Goal: Find specific page/section: Find specific page/section

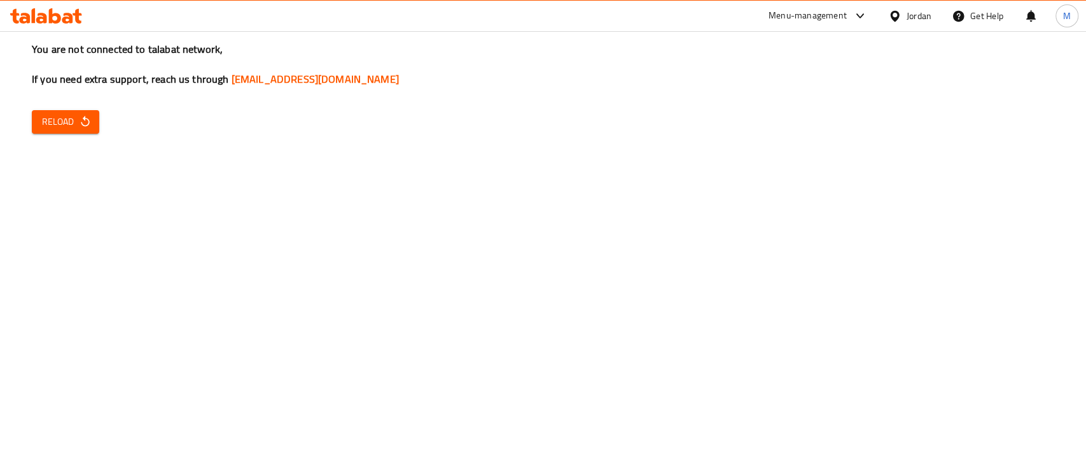
click at [87, 122] on icon "button" at bounding box center [85, 121] width 13 height 13
click at [88, 125] on icon "button" at bounding box center [85, 121] width 13 height 13
click at [67, 129] on span "Reload" at bounding box center [65, 122] width 47 height 16
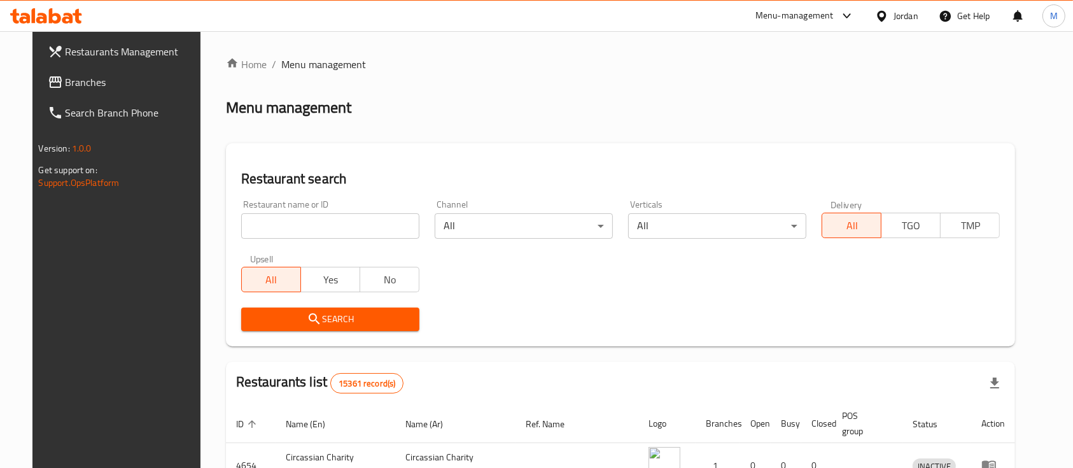
click at [325, 223] on input "search" at bounding box center [330, 225] width 178 height 25
click at [353, 167] on div "Restaurant search Restaurant name or ID Restaurant name or ID Channel All ​ Ver…" at bounding box center [621, 244] width 790 height 203
click at [358, 169] on div "Restaurant search Restaurant name or ID Restaurant name or ID Channel All ​ Ver…" at bounding box center [621, 244] width 790 height 203
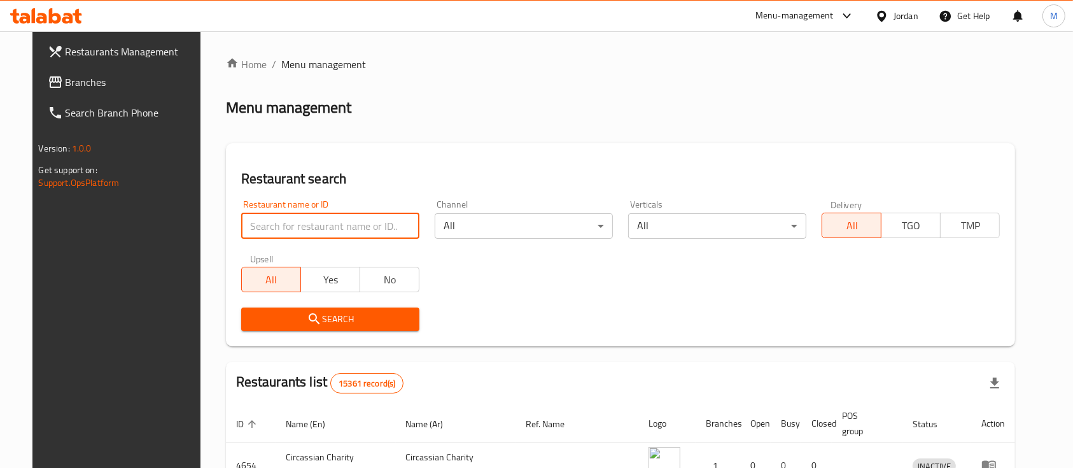
click at [362, 225] on input "search" at bounding box center [330, 225] width 178 height 25
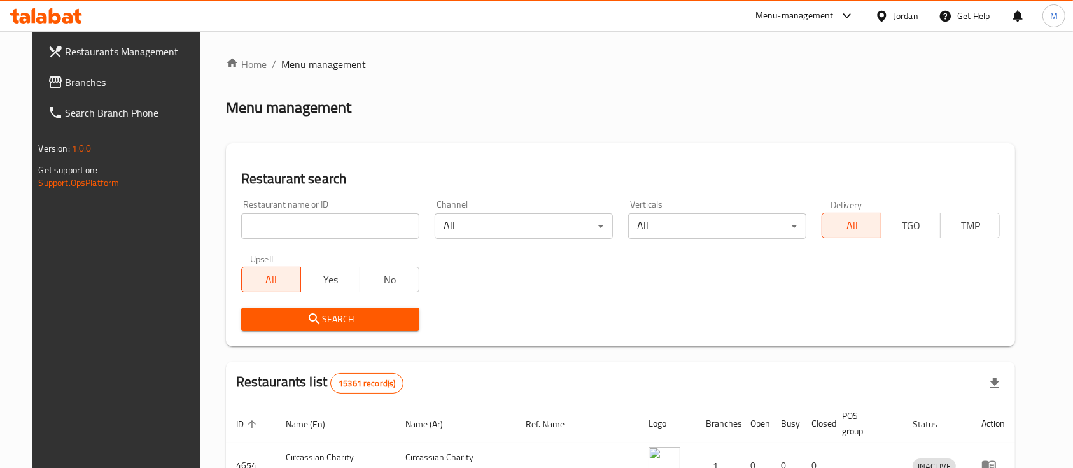
click at [359, 183] on h2 "Restaurant search" at bounding box center [620, 178] width 759 height 19
click at [384, 239] on div "Restaurant name or ID Restaurant name or ID" at bounding box center [330, 219] width 193 height 54
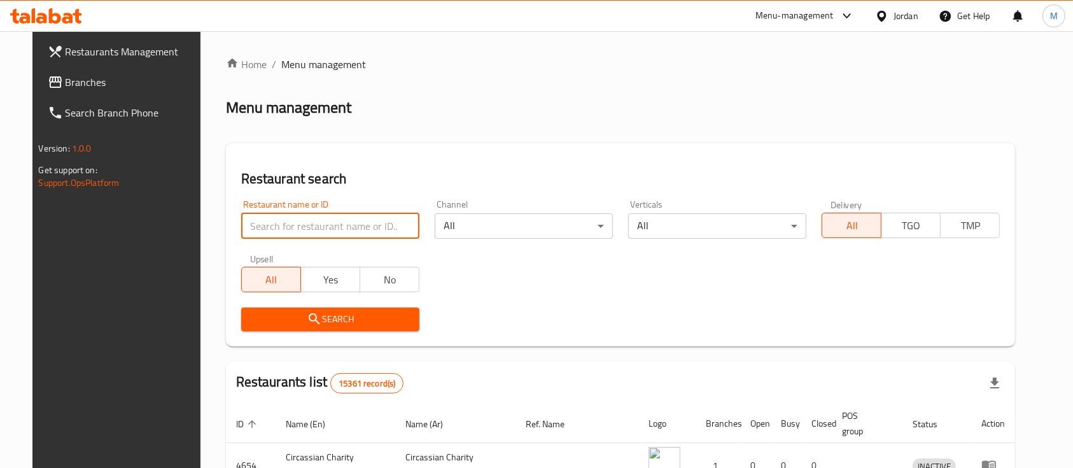
click at [380, 225] on input "search" at bounding box center [330, 225] width 178 height 25
type input "ة"
type input "Meat Corner"
click button "Search" at bounding box center [330, 319] width 178 height 24
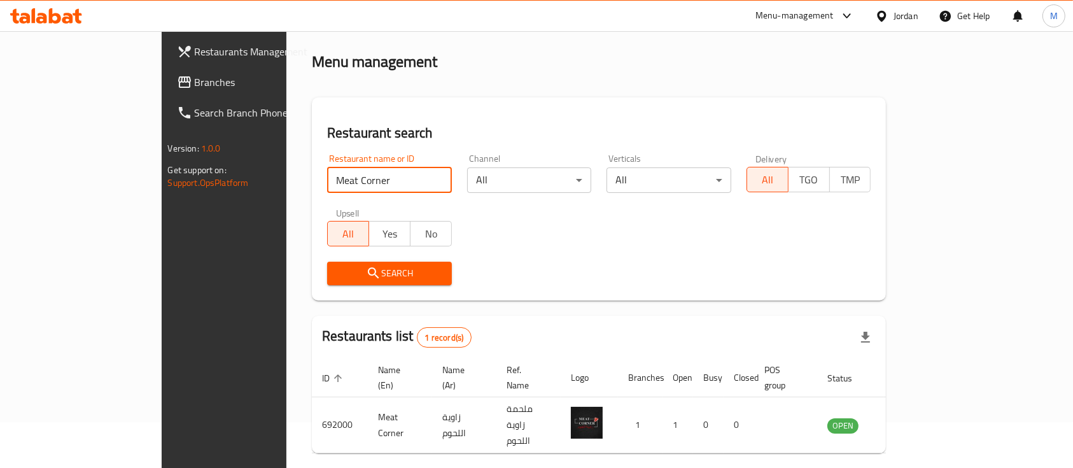
scroll to position [74, 0]
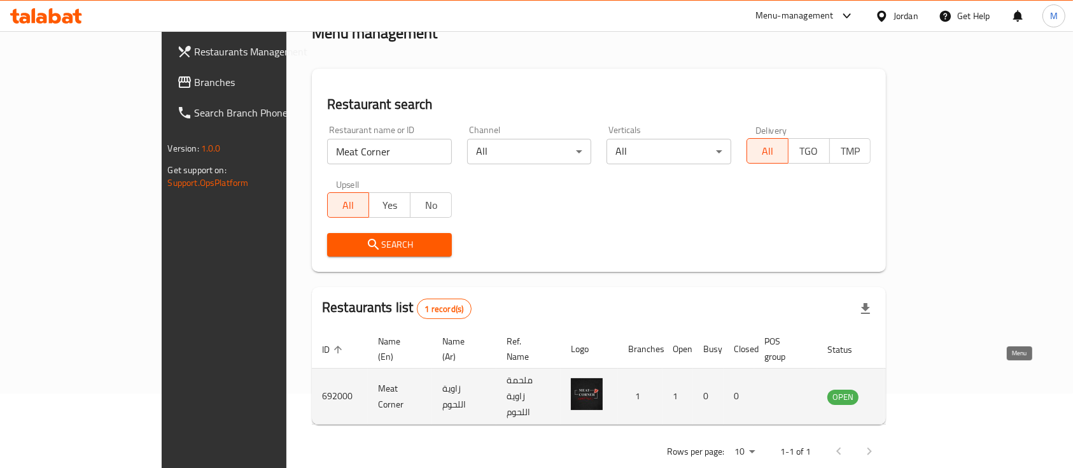
click at [909, 391] on icon "enhanced table" at bounding box center [902, 396] width 14 height 11
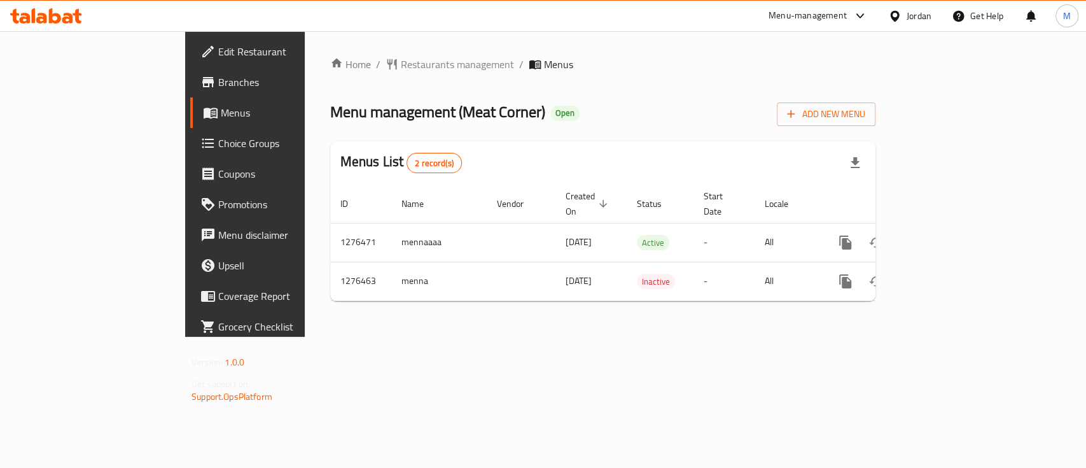
click at [218, 85] on span "Branches" at bounding box center [287, 81] width 138 height 15
